Goal: Task Accomplishment & Management: Complete application form

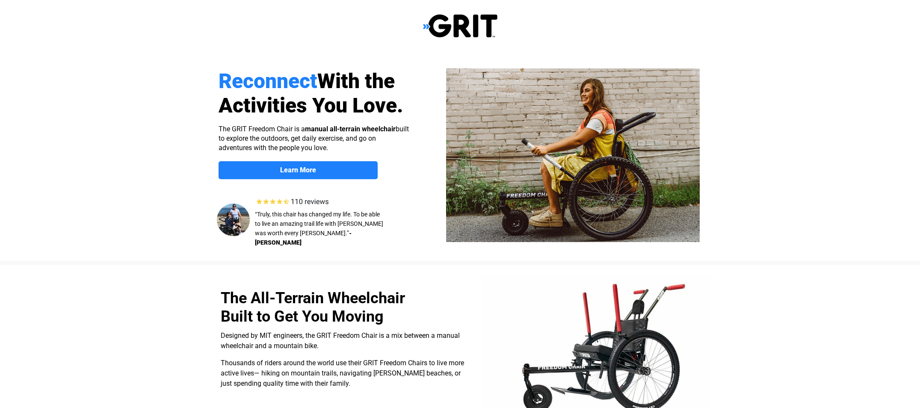
select select "US"
click at [306, 168] on strong "Learn More" at bounding box center [298, 170] width 36 height 8
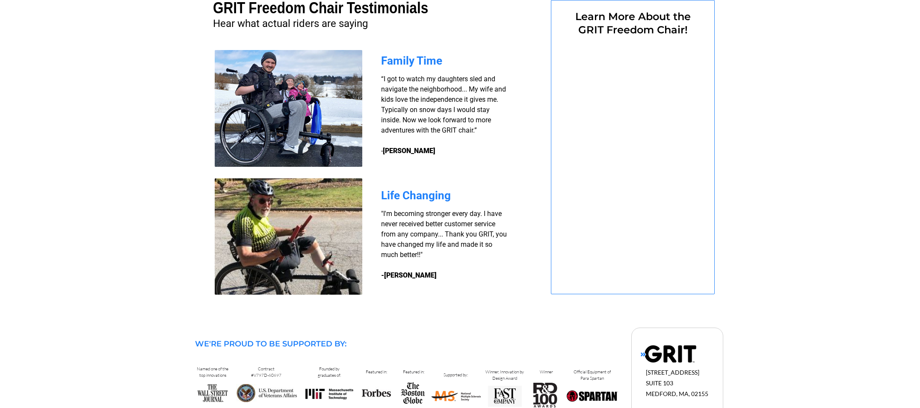
select select "US"
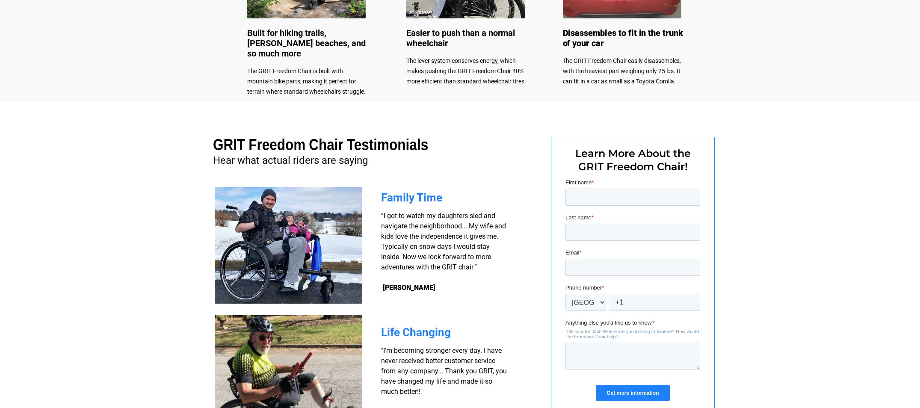
scroll to position [449, 0]
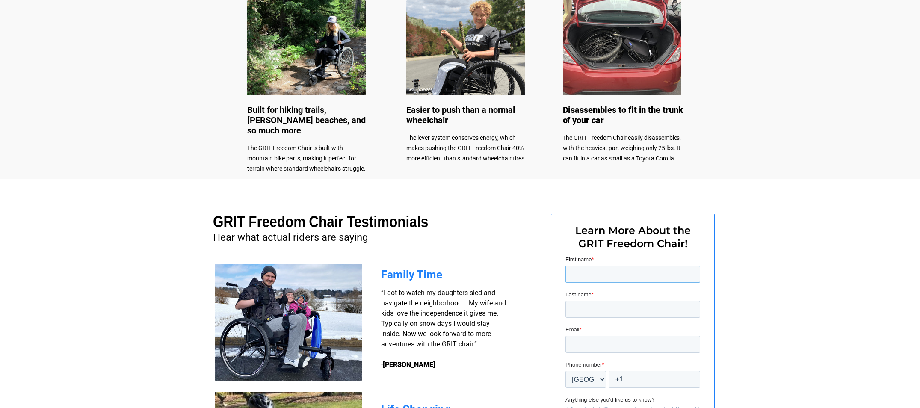
click at [575, 273] on input "First name *" at bounding box center [632, 274] width 135 height 17
type input "Elizabeth"
click at [586, 309] on input "Last name *" at bounding box center [632, 309] width 135 height 17
click at [582, 311] on input "Last name *" at bounding box center [632, 309] width 135 height 17
click at [579, 311] on input "Last name *" at bounding box center [632, 309] width 135 height 17
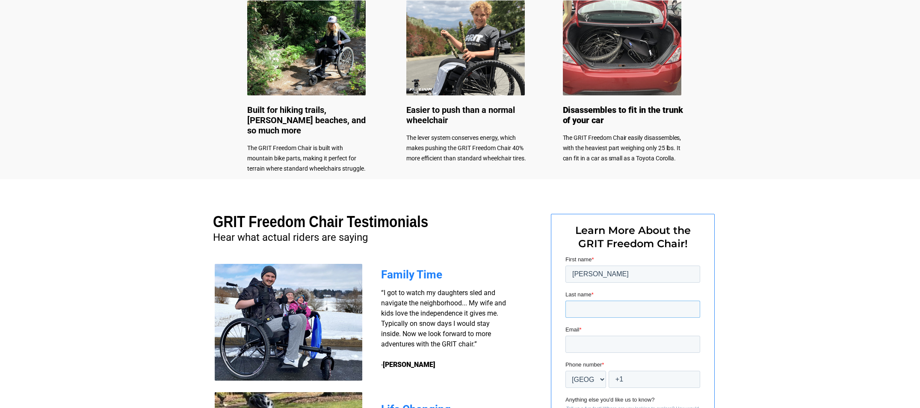
type input "Gandolfo"
click at [573, 345] on input "Email *" at bounding box center [632, 344] width 135 height 17
type input "rockphil@msn.com"
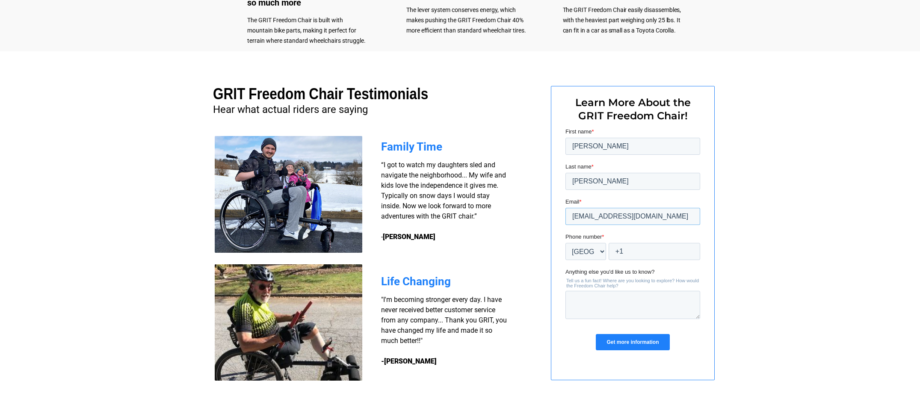
scroll to position [578, 0]
click at [576, 298] on textarea "Anything else you'd like us to know?" at bounding box center [632, 304] width 135 height 28
type textarea "Is this chair for Quads?"
click at [625, 257] on input "+1" at bounding box center [654, 250] width 92 height 17
type input "+1 7274220802"
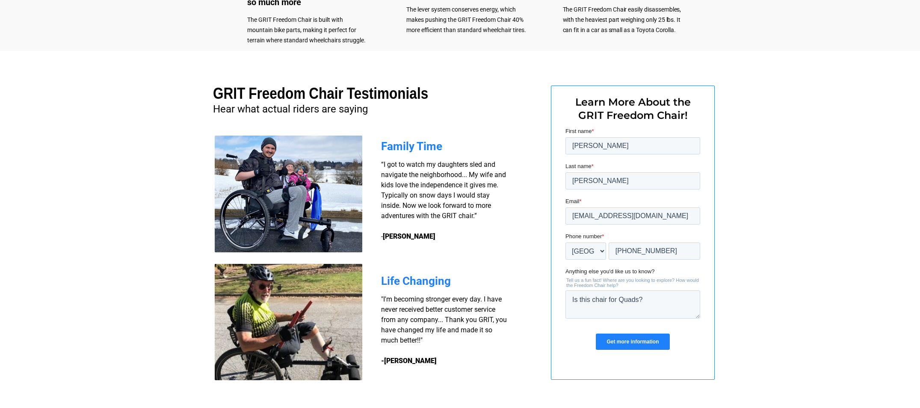
click at [626, 342] on input "Get more information" at bounding box center [632, 342] width 74 height 16
